Goal: Obtain resource: Obtain resource

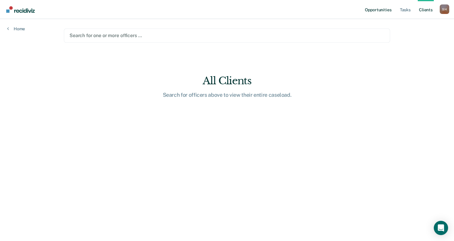
click at [377, 10] on link "Opportunities" at bounding box center [378, 9] width 29 height 19
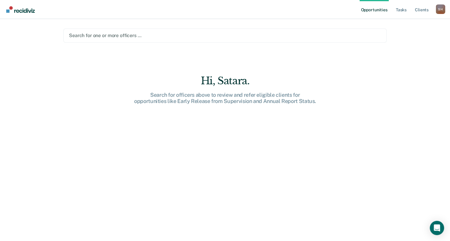
click at [105, 34] on div at bounding box center [225, 35] width 312 height 7
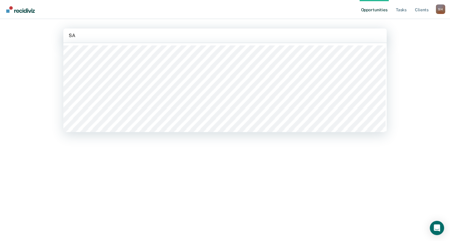
type input "SAT"
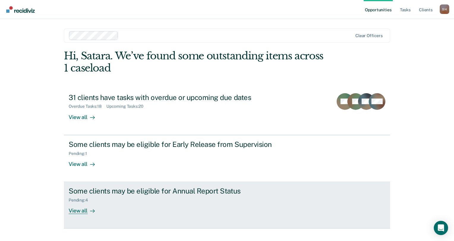
click at [142, 193] on div "Some clients may be eligible for Annual Report Status" at bounding box center [173, 191] width 209 height 9
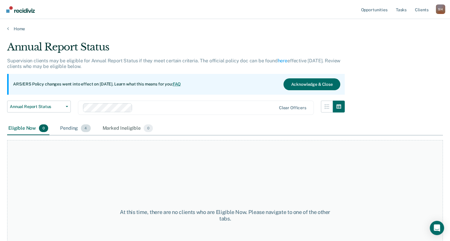
click at [83, 127] on span "4" at bounding box center [86, 129] width 10 height 8
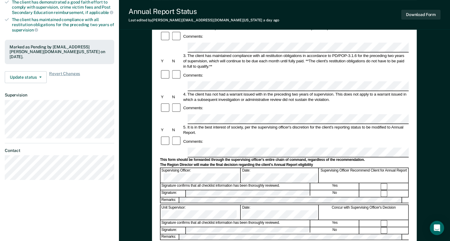
scroll to position [119, 0]
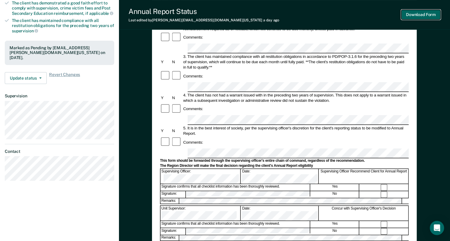
click at [432, 16] on button "Download Form" at bounding box center [420, 15] width 39 height 10
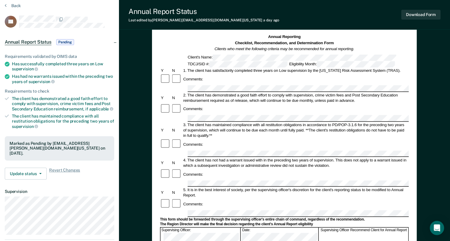
scroll to position [0, 0]
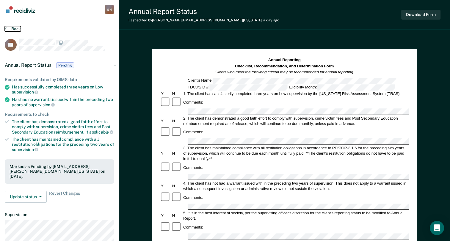
click at [7, 29] on button "Back" at bounding box center [13, 28] width 16 height 5
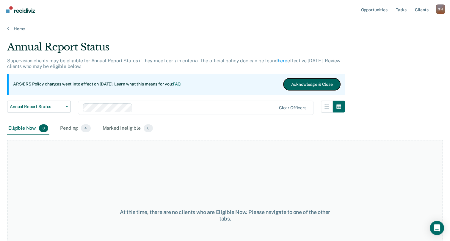
click at [304, 84] on button "Acknowledge & Close" at bounding box center [311, 85] width 57 height 12
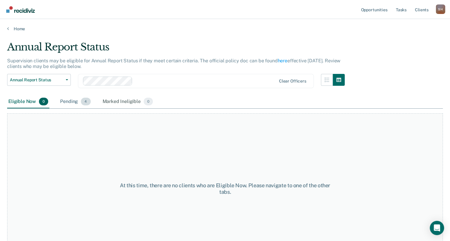
click at [75, 103] on div "Pending 4" at bounding box center [75, 101] width 33 height 13
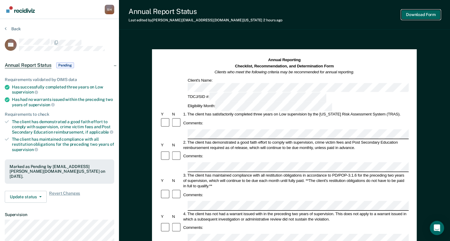
click at [411, 17] on button "Download Form" at bounding box center [420, 15] width 39 height 10
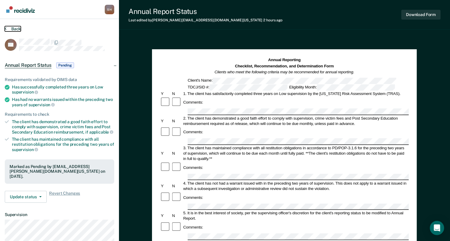
click at [16, 26] on button "Back" at bounding box center [13, 28] width 16 height 5
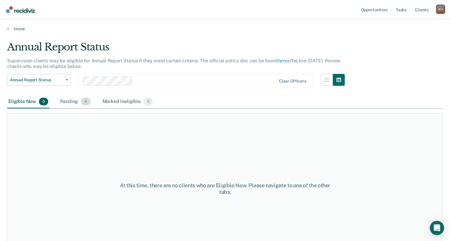
click at [75, 101] on div "Pending 4" at bounding box center [75, 101] width 33 height 13
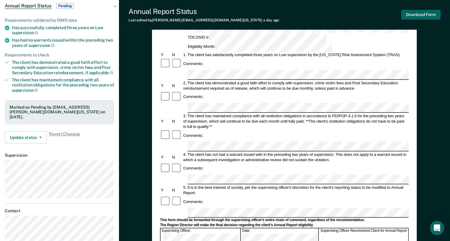
scroll to position [89, 0]
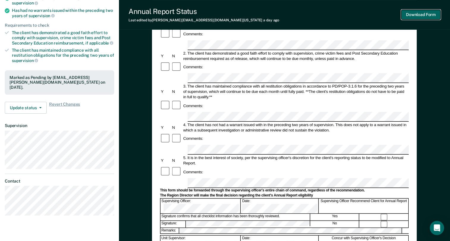
click at [428, 15] on button "Download Form" at bounding box center [420, 15] width 39 height 10
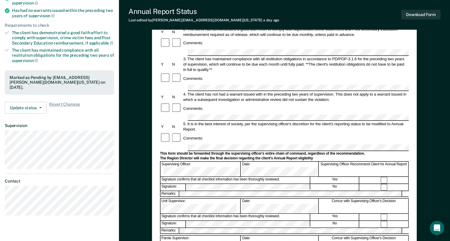
scroll to position [0, 0]
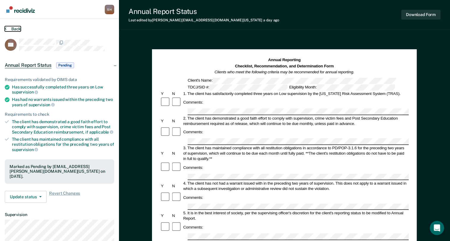
click at [14, 29] on button "Back" at bounding box center [13, 28] width 16 height 5
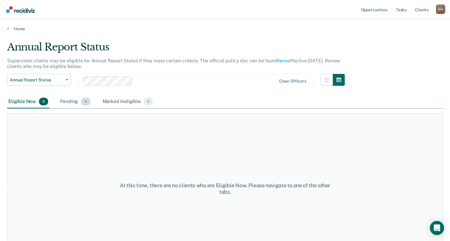
click at [71, 101] on div "Pending 4" at bounding box center [75, 101] width 33 height 13
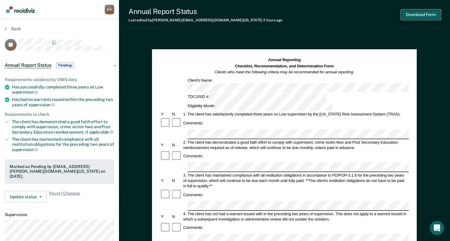
click at [431, 18] on button "Download Form" at bounding box center [420, 15] width 39 height 10
